Goal: Task Accomplishment & Management: Use online tool/utility

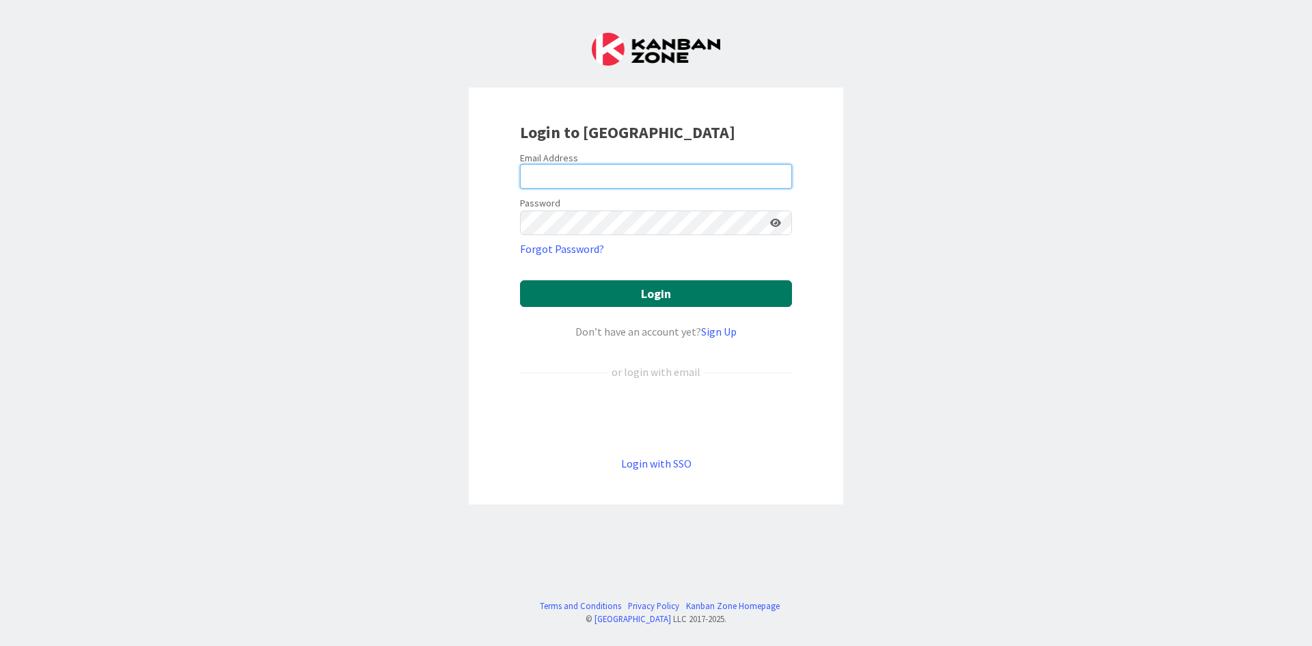
type input "[EMAIL_ADDRESS][DOMAIN_NAME]"
click at [662, 303] on button "Login" at bounding box center [656, 293] width 272 height 27
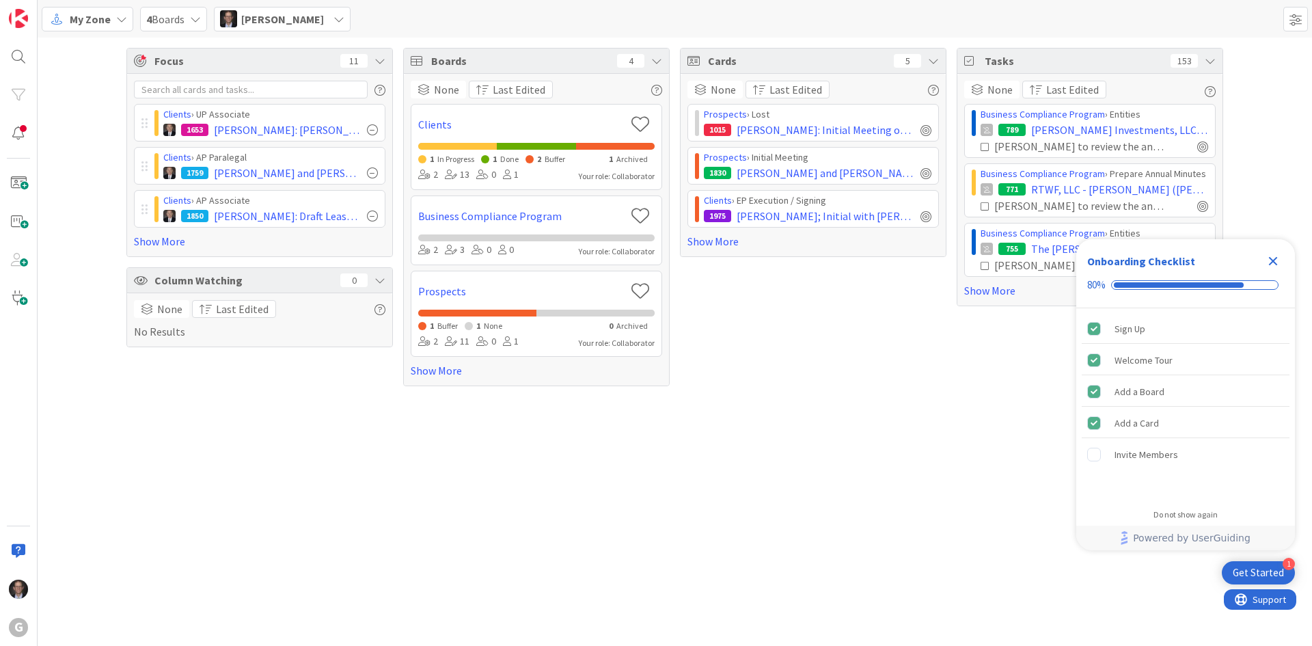
click at [94, 24] on span "My Zone" at bounding box center [90, 19] width 41 height 16
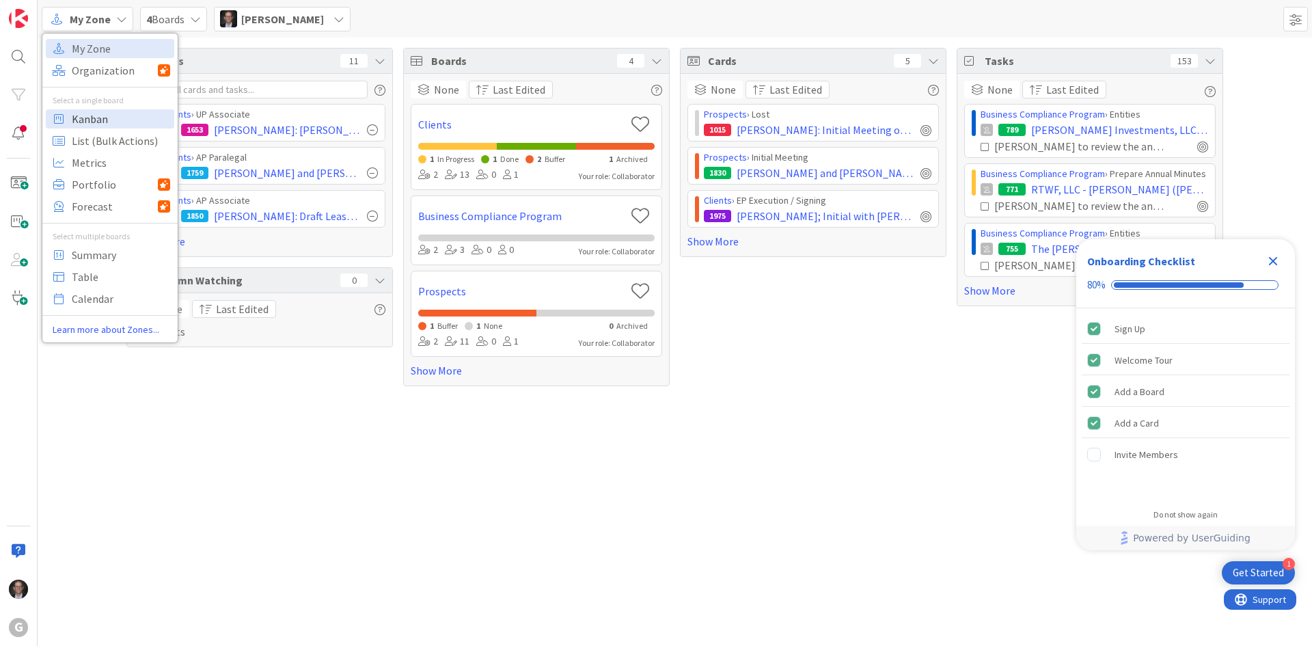
click at [105, 113] on span "Kanban" at bounding box center [121, 119] width 98 height 20
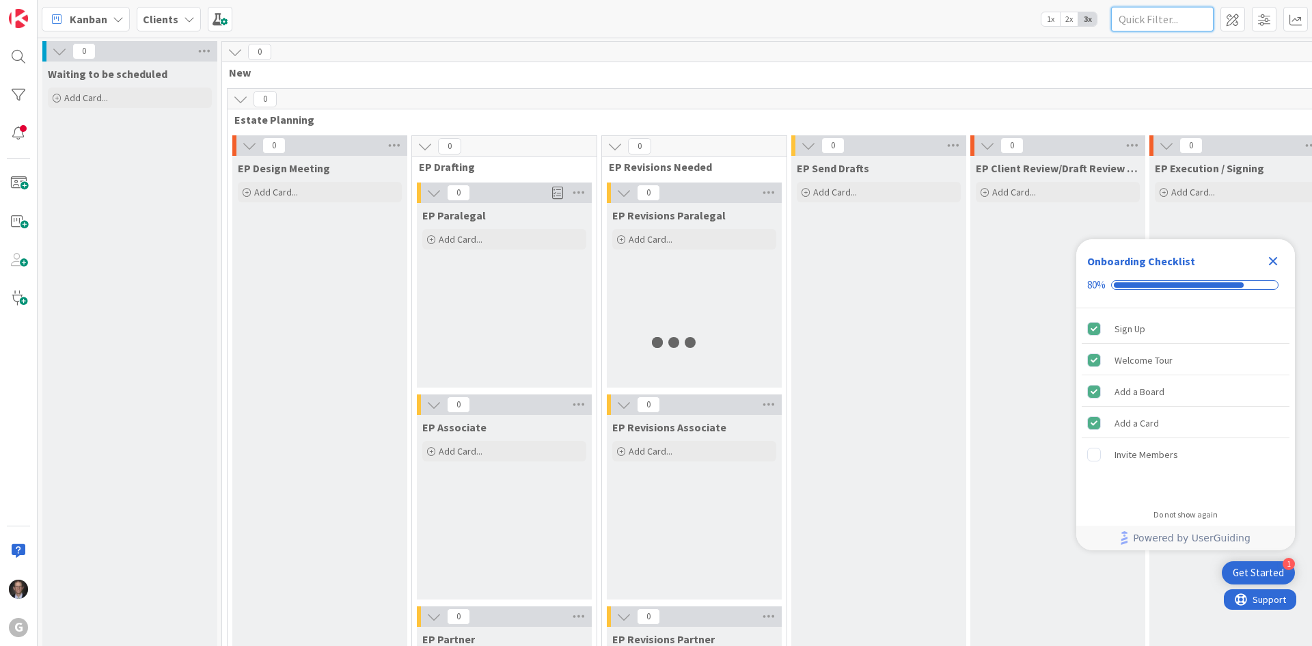
click at [1166, 16] on input "text" at bounding box center [1162, 19] width 102 height 25
type input "[PERSON_NAME]"
click at [1273, 260] on icon "Close Checklist" at bounding box center [1273, 261] width 9 height 9
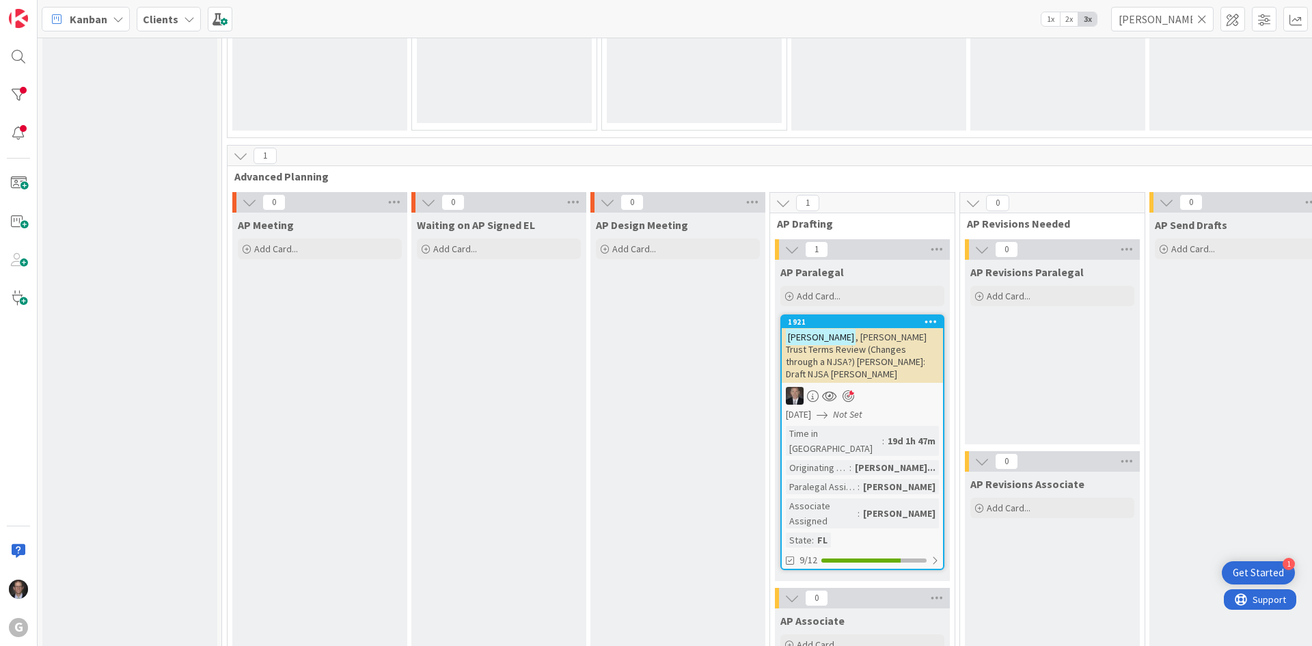
scroll to position [956, 0]
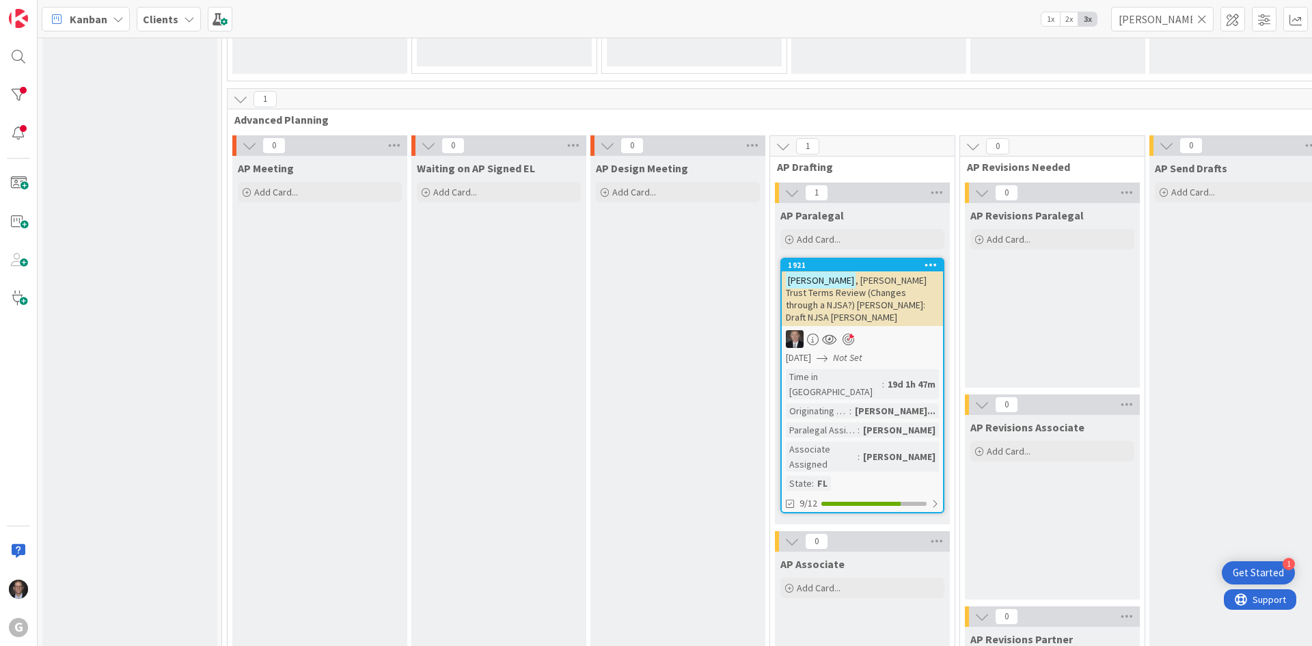
click at [848, 287] on span ", [PERSON_NAME] Trust Terms Review (Changes through a NJSA?) [PERSON_NAME]: Dra…" at bounding box center [856, 298] width 141 height 49
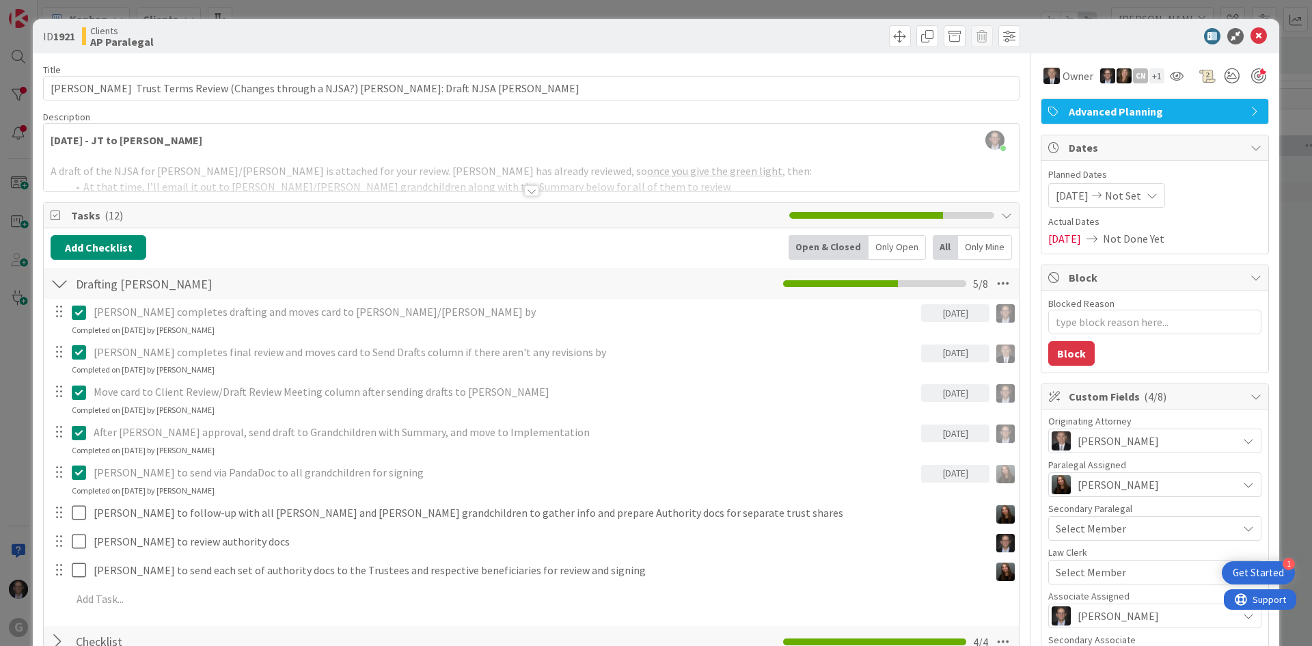
click at [527, 192] on div at bounding box center [531, 190] width 15 height 11
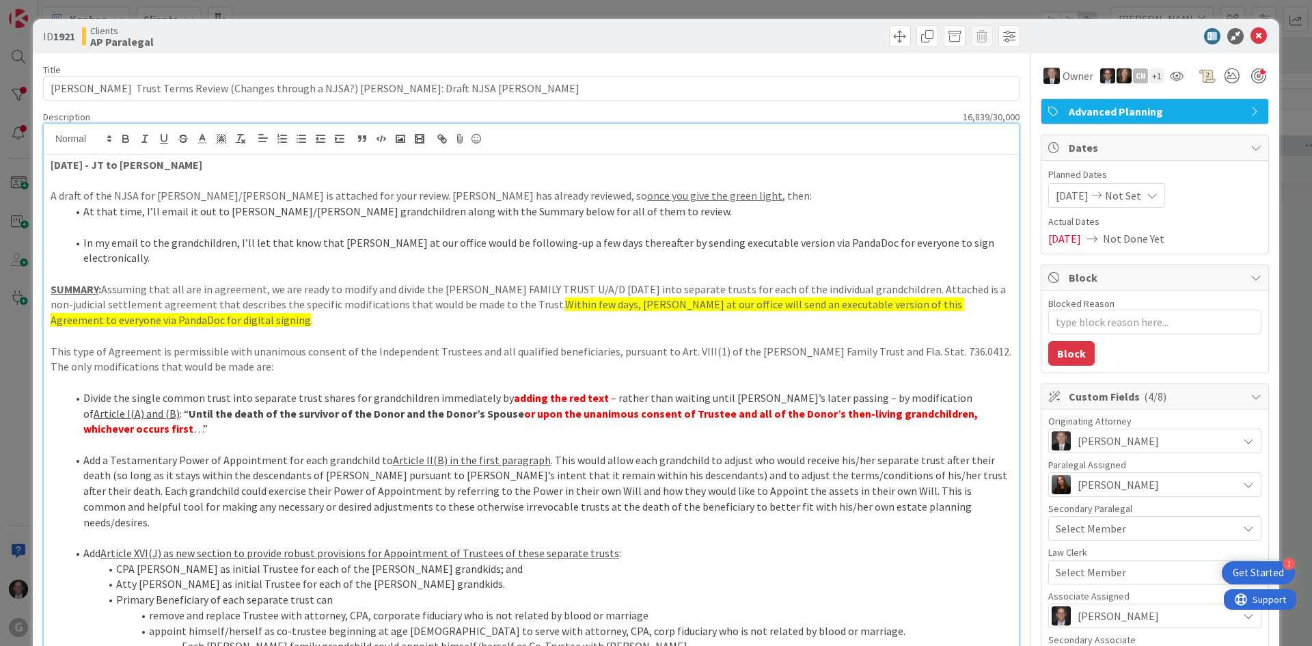
drag, startPoint x: 107, startPoint y: 191, endPoint x: 70, endPoint y: 173, distance: 41.2
click at [106, 191] on p "A draft of the NJSA for [PERSON_NAME]/[PERSON_NAME] is attached for your review…" at bounding box center [531, 196] width 961 height 16
click at [51, 163] on strong "[DATE] - JT to [PERSON_NAME]" at bounding box center [127, 165] width 152 height 14
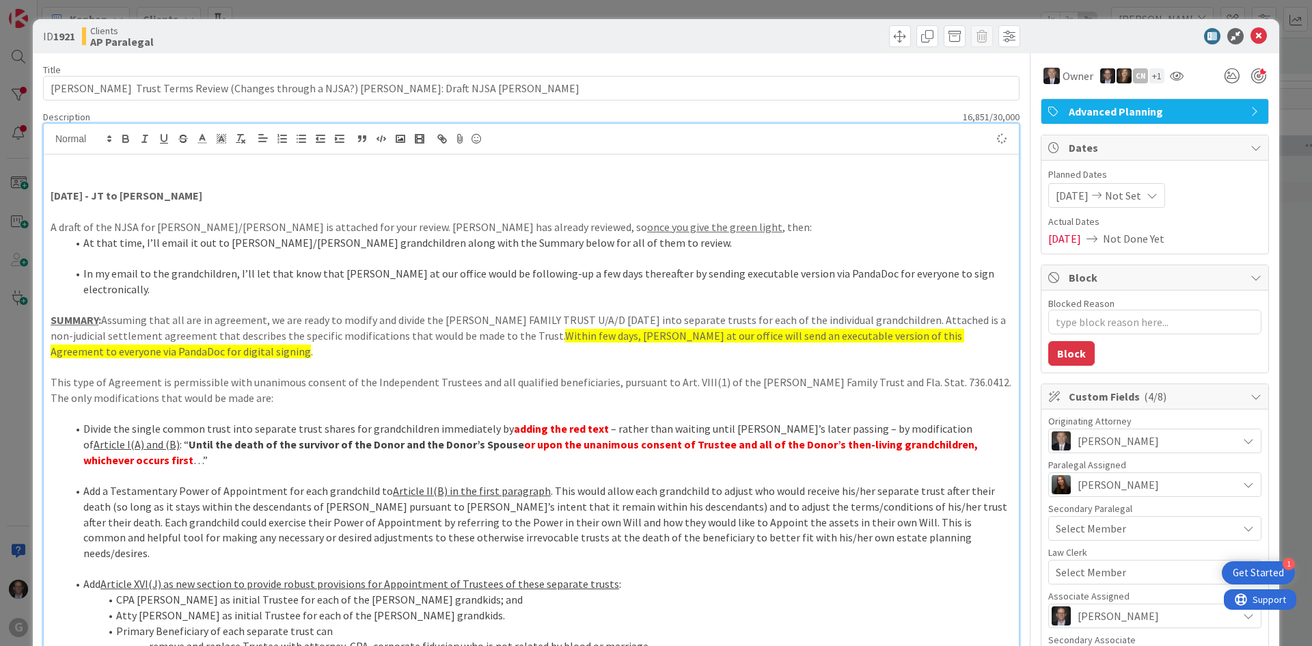
type textarea "x"
click at [55, 176] on p at bounding box center [531, 181] width 961 height 16
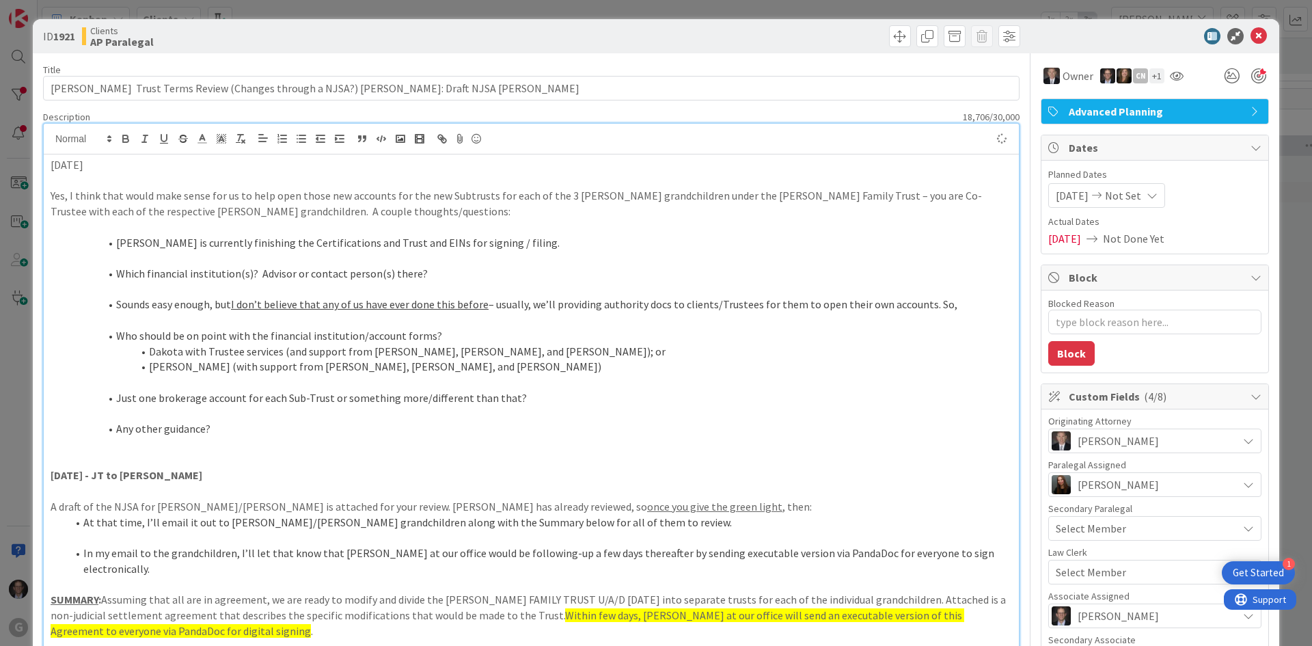
drag, startPoint x: 46, startPoint y: 163, endPoint x: 141, endPoint y: 163, distance: 94.3
click at [128, 137] on icon "button" at bounding box center [126, 139] width 12 height 12
click at [98, 165] on p "[DATE]" at bounding box center [531, 165] width 961 height 16
click at [115, 239] on li "[PERSON_NAME] is currently finishing the Certifications and Trust and EINs for …" at bounding box center [539, 243] width 945 height 16
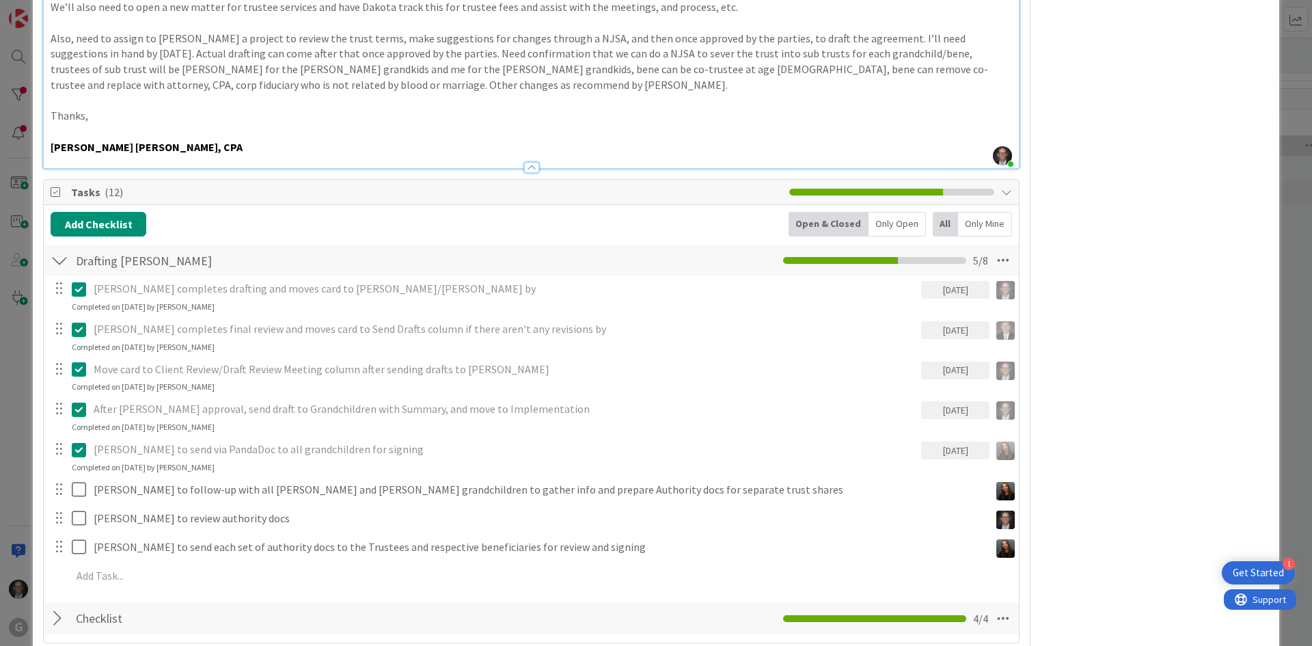
scroll to position [2733, 0]
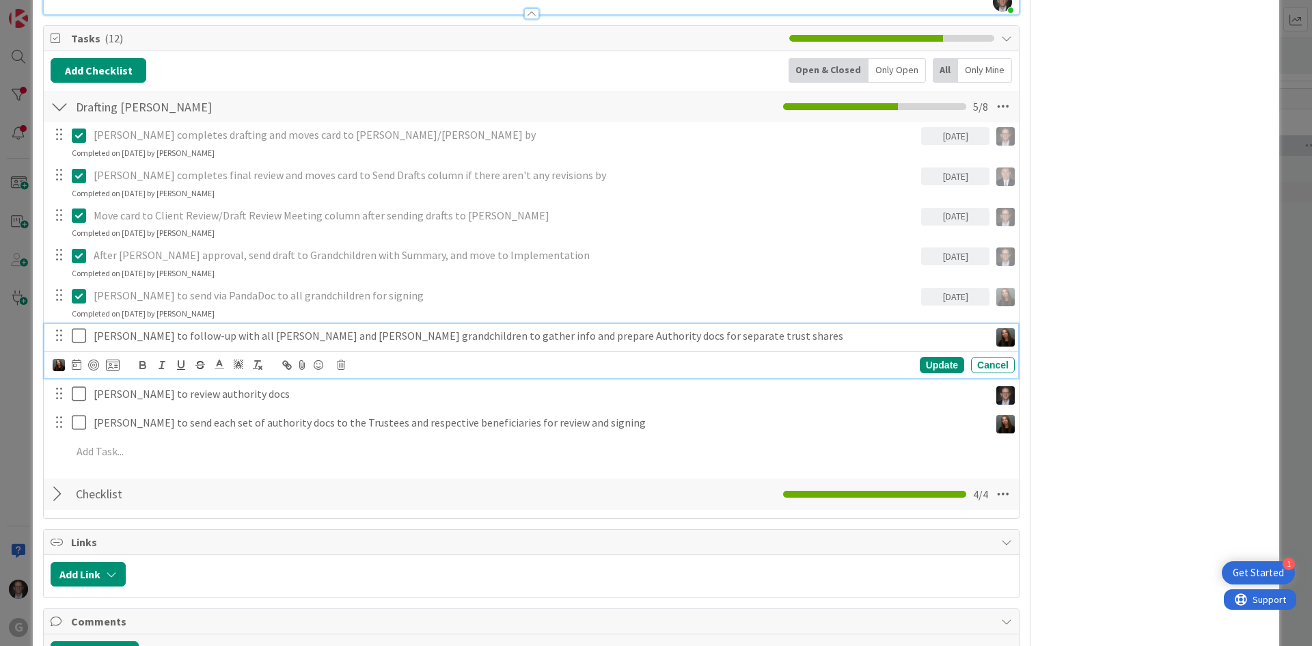
type textarea "x"
click at [233, 328] on p "[PERSON_NAME] to follow-up with all [PERSON_NAME] and [PERSON_NAME] grandchildr…" at bounding box center [539, 336] width 890 height 16
click at [77, 359] on icon at bounding box center [77, 364] width 10 height 11
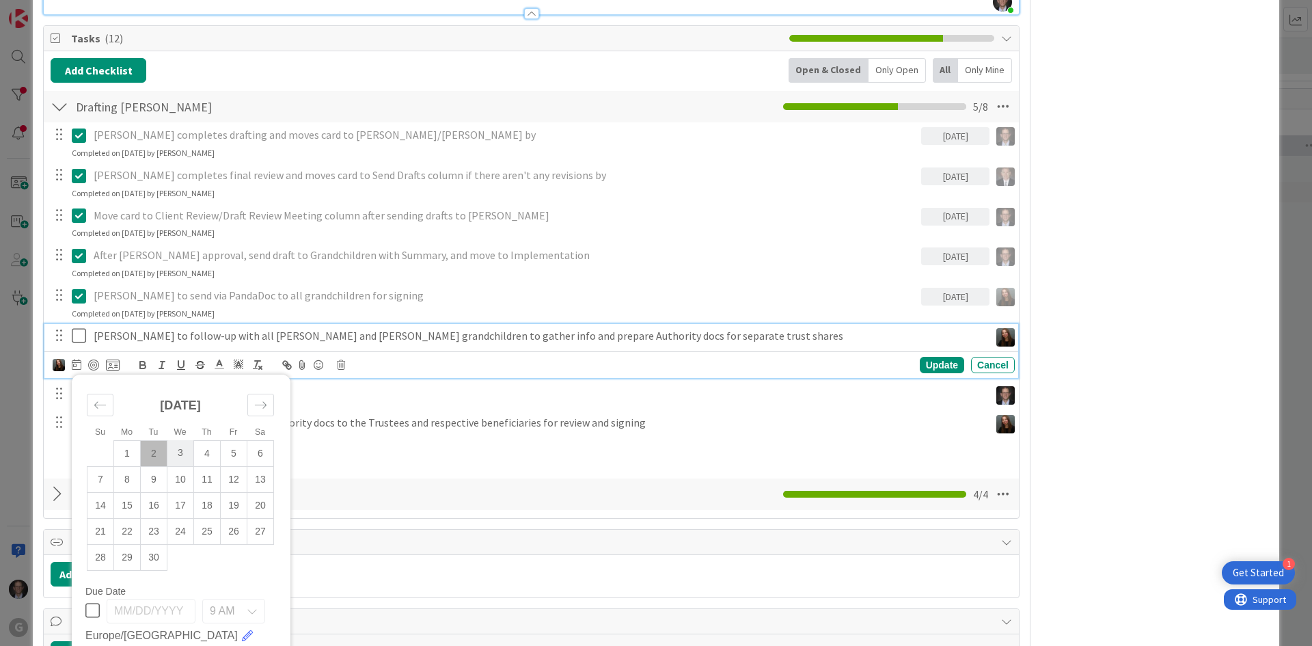
click at [178, 440] on td "3" at bounding box center [180, 453] width 27 height 26
type input "[DATE]"
type textarea "x"
click at [937, 357] on div "Update" at bounding box center [942, 365] width 44 height 16
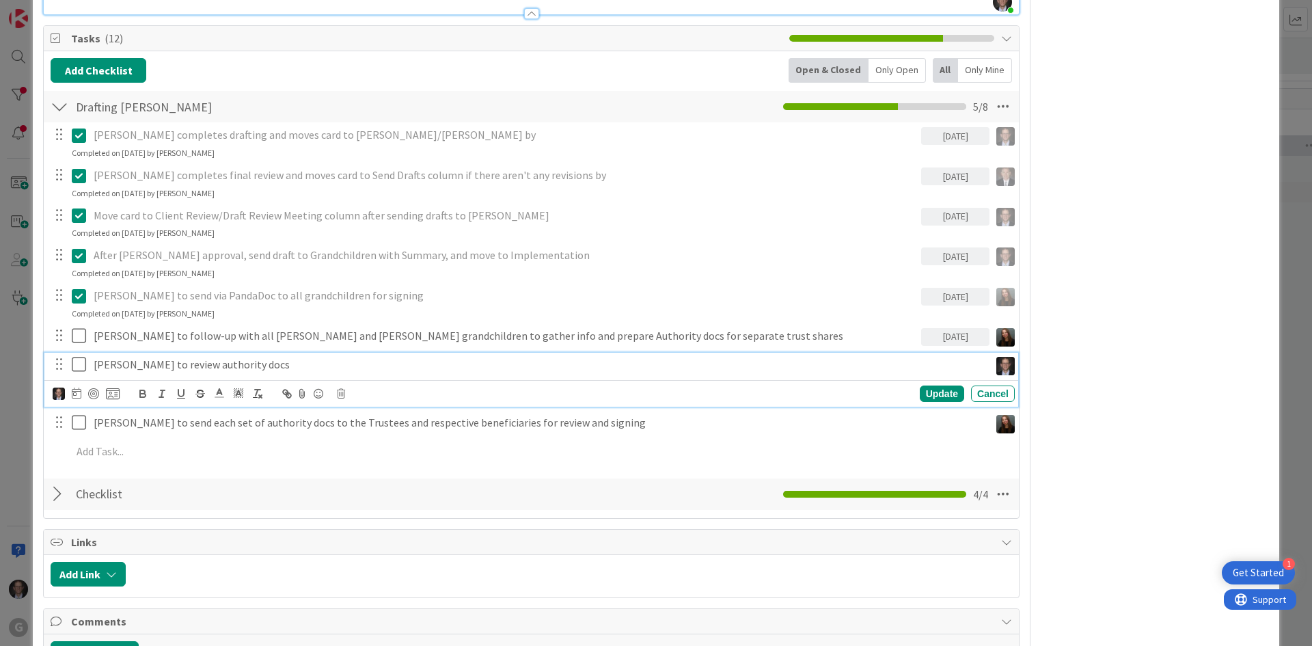
click at [186, 357] on p "[PERSON_NAME] to review authority docs" at bounding box center [539, 365] width 890 height 16
click at [78, 387] on icon at bounding box center [77, 392] width 10 height 11
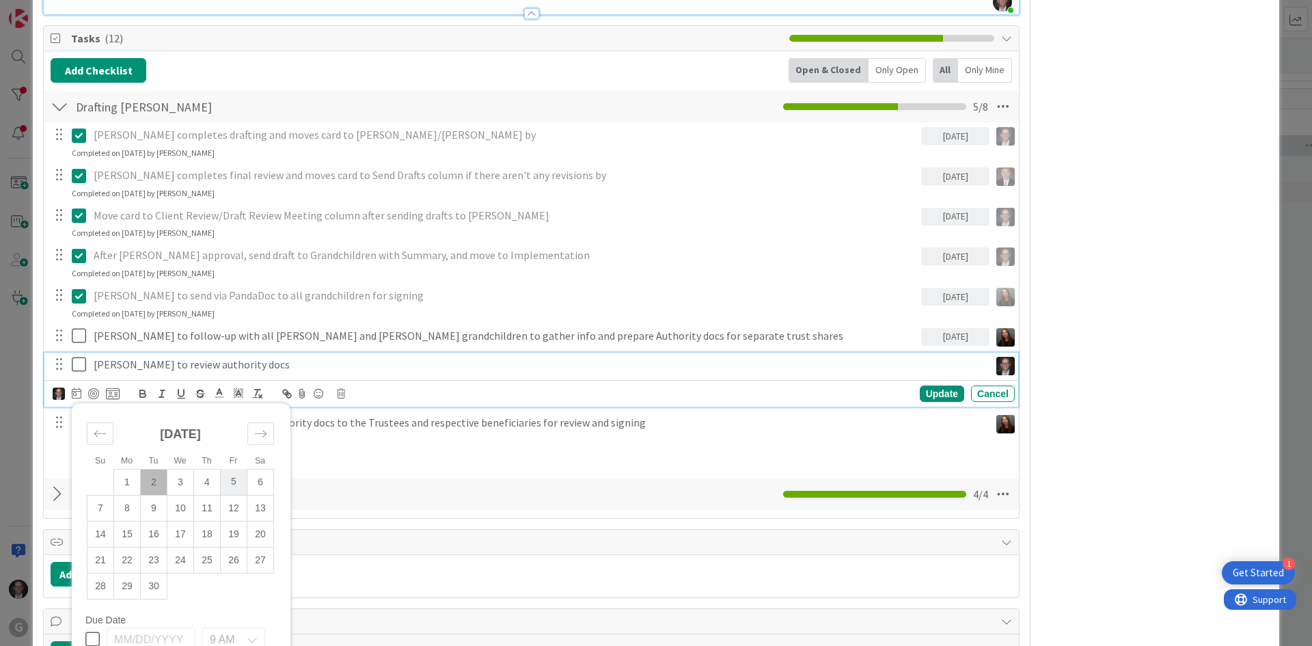
click at [232, 469] on td "5" at bounding box center [234, 482] width 27 height 26
type input "[DATE]"
type textarea "x"
click at [922, 385] on div "Update" at bounding box center [942, 393] width 44 height 16
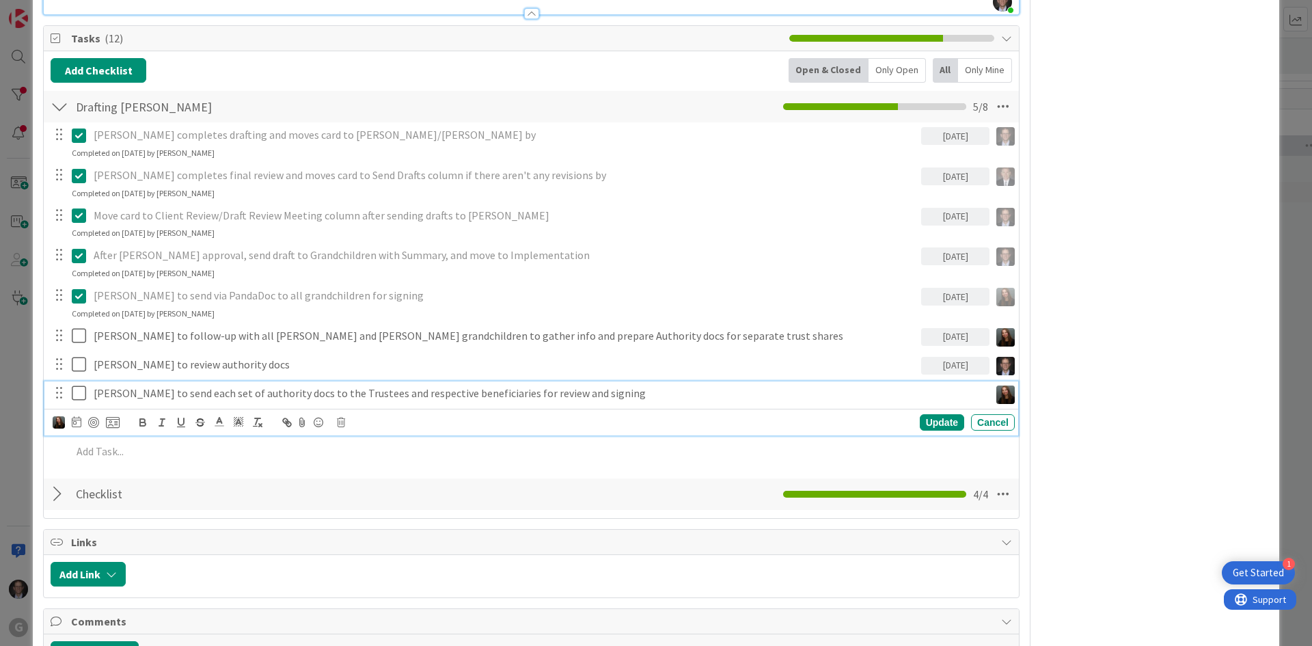
click at [148, 385] on p "[PERSON_NAME] to send each set of authority docs to the Trustees and respective…" at bounding box center [539, 393] width 890 height 16
click at [74, 416] on icon at bounding box center [77, 421] width 10 height 11
click at [232, 497] on td "5" at bounding box center [234, 510] width 27 height 26
type input "[DATE]"
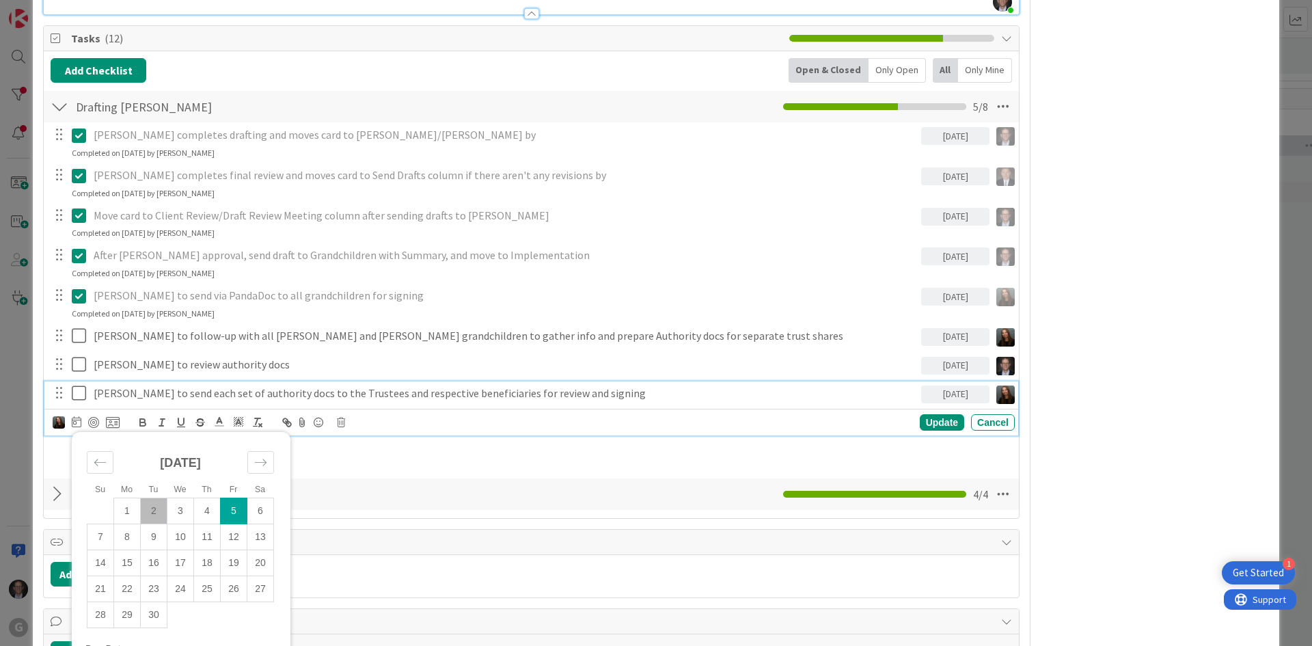
type textarea "x"
click at [932, 414] on div "Update" at bounding box center [942, 422] width 44 height 16
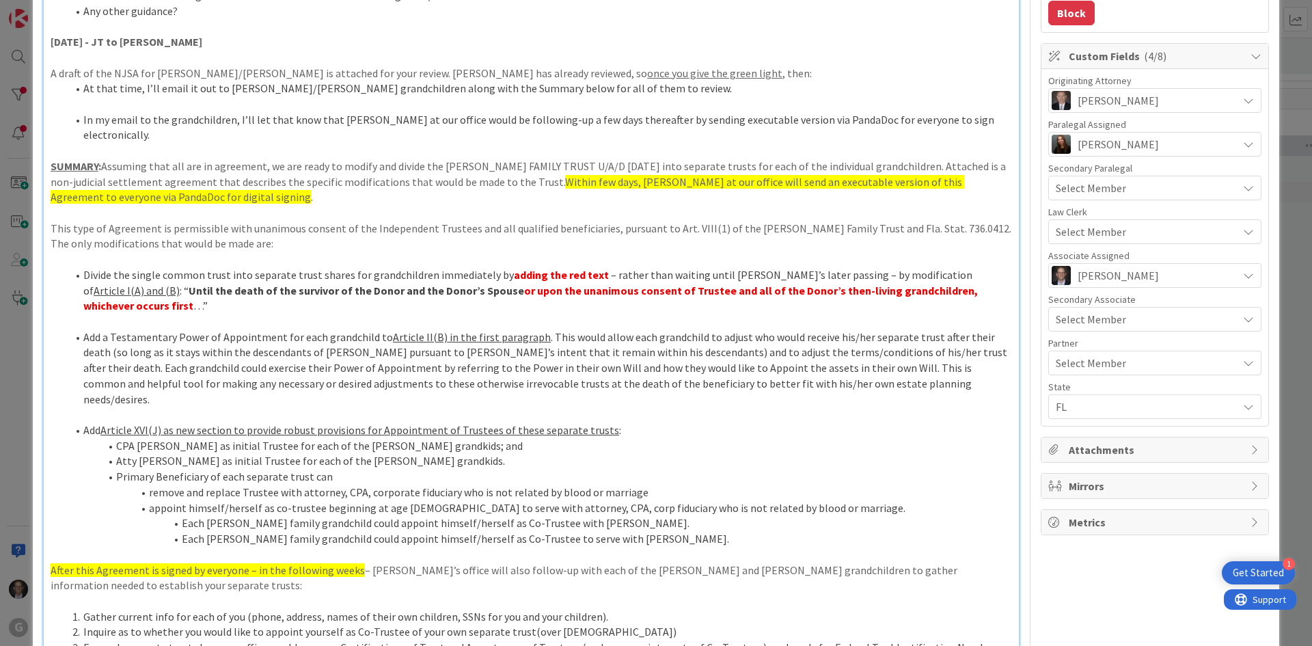
scroll to position [0, 0]
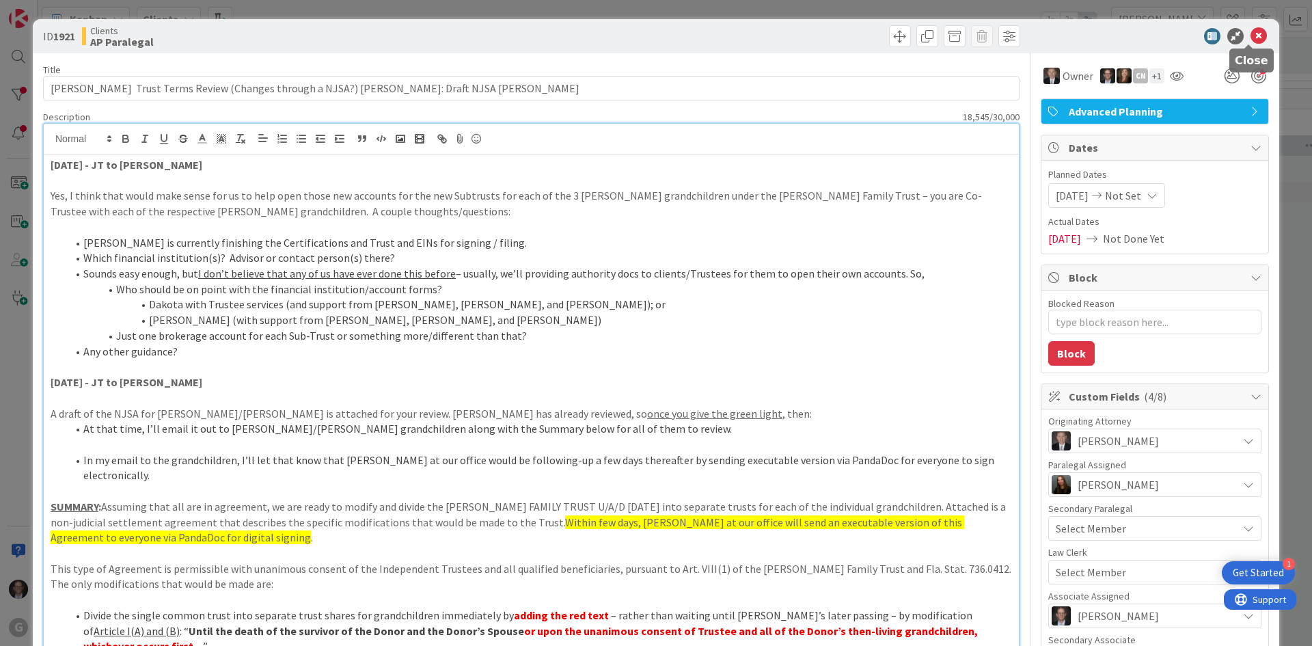
click at [1250, 32] on icon at bounding box center [1258, 36] width 16 height 16
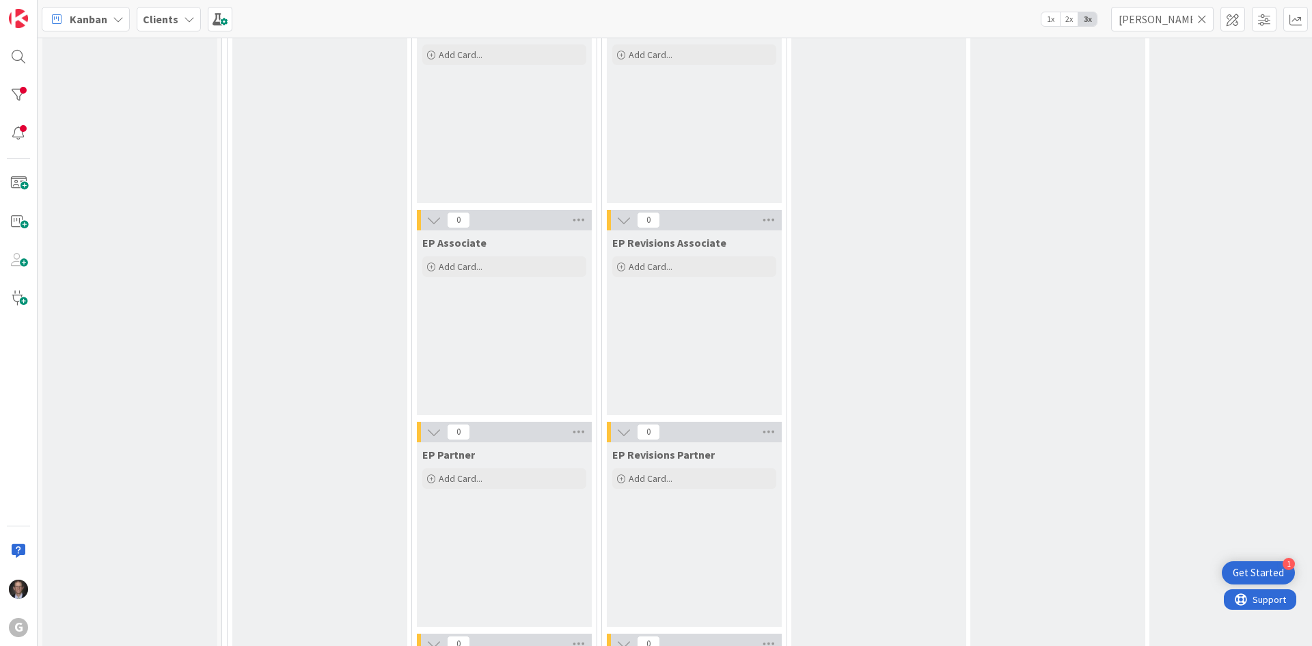
scroll to position [68, 0]
